Goal: Find specific page/section: Find specific page/section

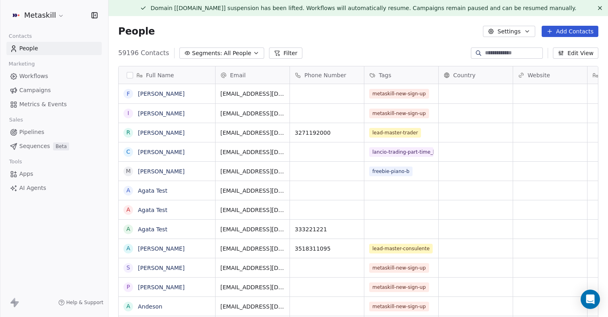
scroll to position [279, 500]
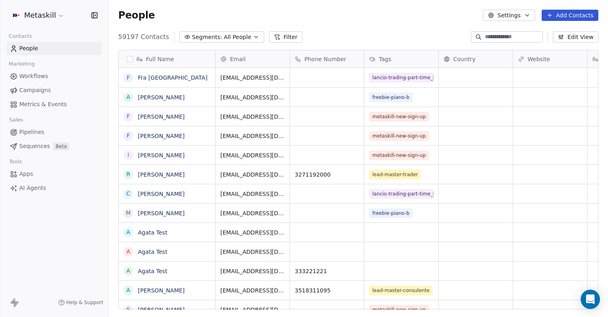
click at [494, 36] on input at bounding box center [513, 37] width 56 height 8
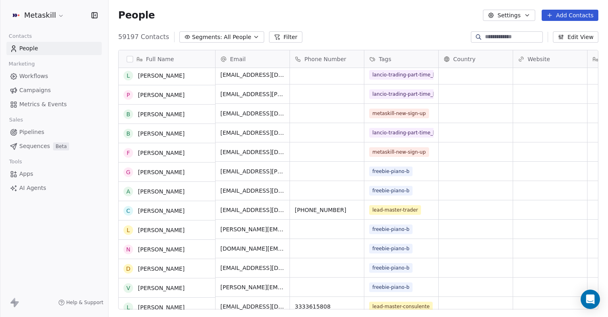
scroll to position [313, 0]
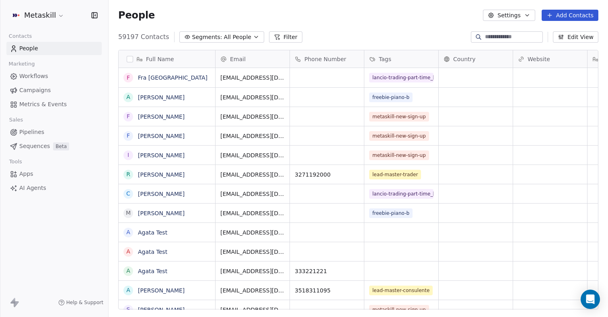
click at [497, 41] on input at bounding box center [513, 37] width 56 height 8
click at [161, 274] on link "Agata Test" at bounding box center [152, 271] width 29 height 6
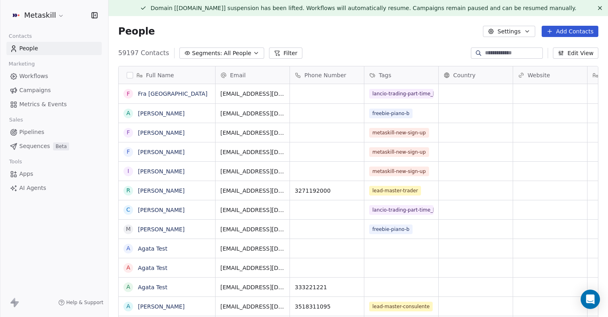
click at [410, 46] on div "People Settings Add Contacts" at bounding box center [359, 31] width 500 height 31
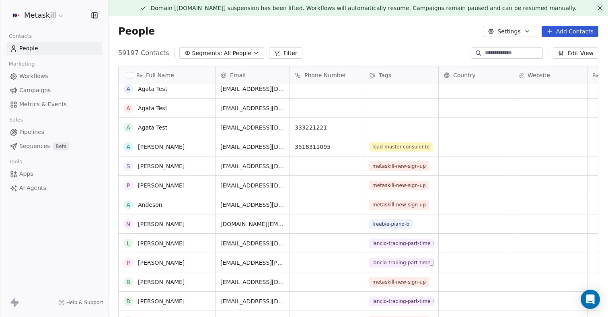
scroll to position [165, 0]
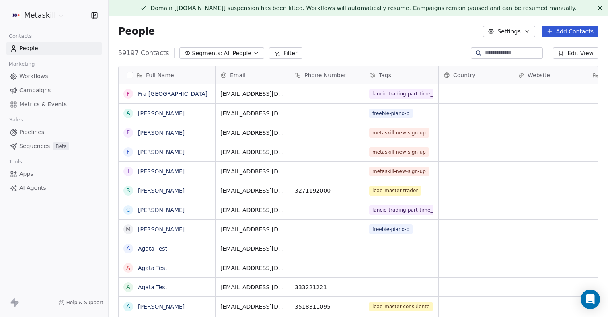
click at [522, 52] on input at bounding box center [513, 53] width 56 height 8
type input "**********"
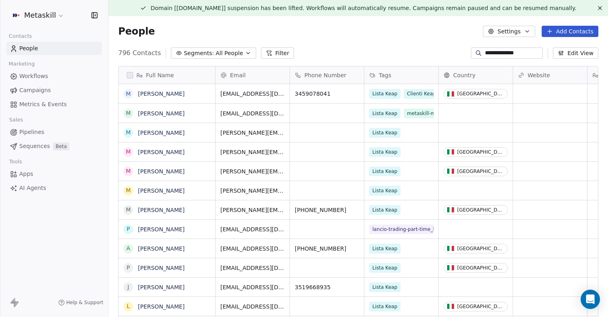
scroll to position [279, 500]
click at [507, 53] on input "**********" at bounding box center [513, 53] width 56 height 8
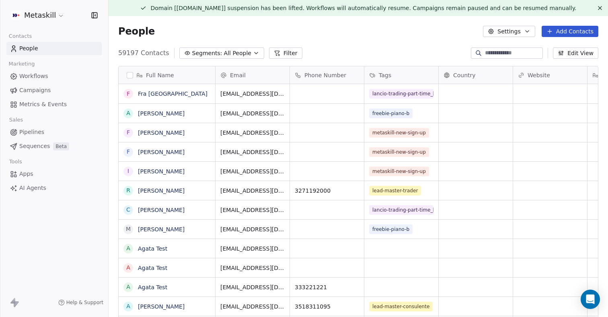
click at [371, 39] on div "People Settings Add Contacts" at bounding box center [359, 31] width 500 height 31
